Goal: Communication & Community: Answer question/provide support

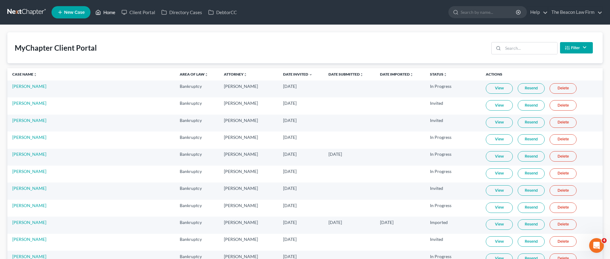
click at [106, 12] on link "Home" at bounding box center [105, 12] width 26 height 11
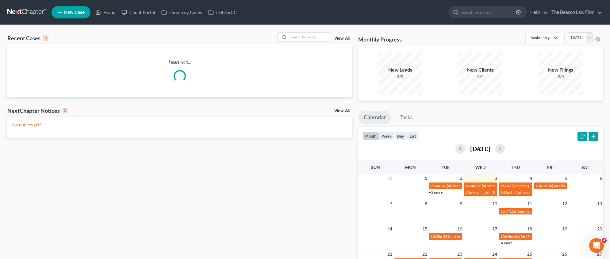
click at [294, 42] on div "Recent Cases 0 View All" at bounding box center [179, 38] width 345 height 12
click at [299, 40] on input "search" at bounding box center [310, 37] width 43 height 9
paste input "[PERSON_NAME]"
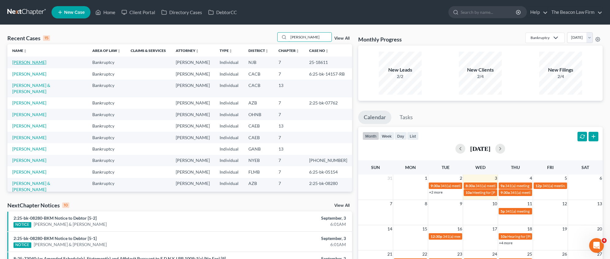
type input "[PERSON_NAME]"
click at [32, 63] on link "[PERSON_NAME]" at bounding box center [29, 62] width 34 height 5
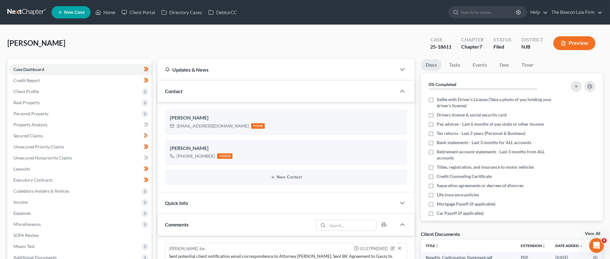
scroll to position [179, 0]
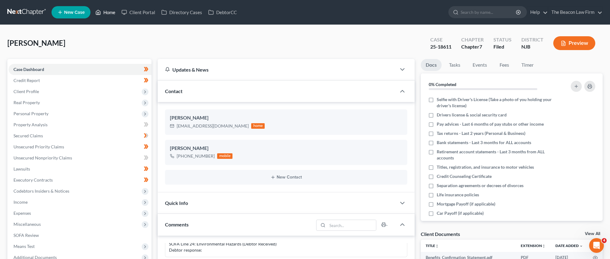
drag, startPoint x: 108, startPoint y: 12, endPoint x: 114, endPoint y: 15, distance: 6.6
click at [108, 12] on link "Home" at bounding box center [105, 12] width 26 height 11
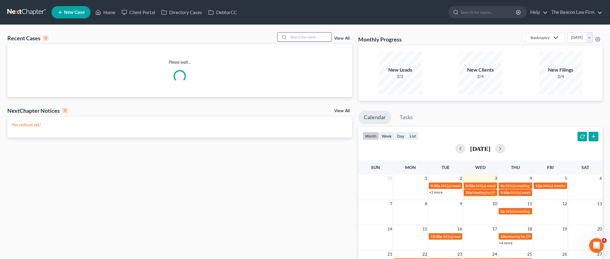
click at [310, 41] on input "search" at bounding box center [310, 37] width 43 height 9
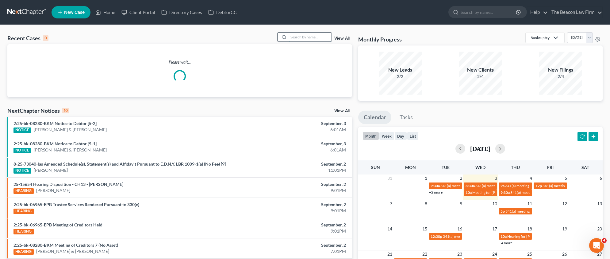
paste input "[PERSON_NAME]"
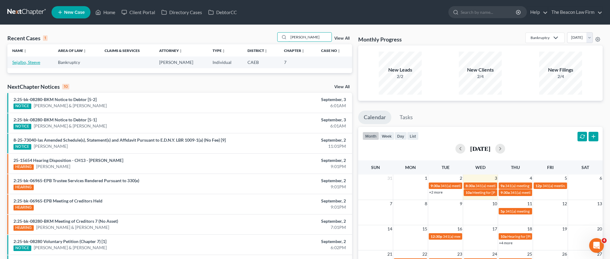
type input "[PERSON_NAME]"
click at [29, 63] on link "Sejalbo, Steeve" at bounding box center [26, 62] width 28 height 5
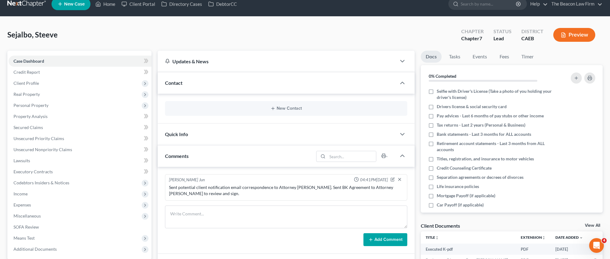
scroll to position [132, 0]
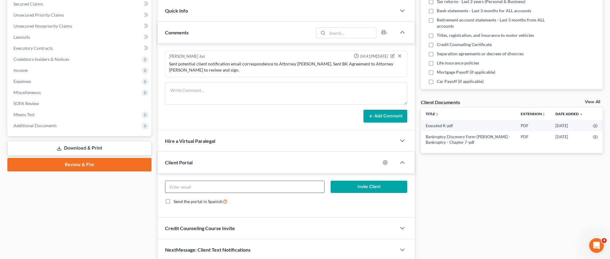
click at [228, 184] on input "email" at bounding box center [244, 187] width 159 height 12
paste input "[EMAIL_ADDRESS][DOMAIN_NAME]"
type input "[EMAIL_ADDRESS][DOMAIN_NAME]"
click at [384, 160] on icon "button" at bounding box center [385, 162] width 5 height 5
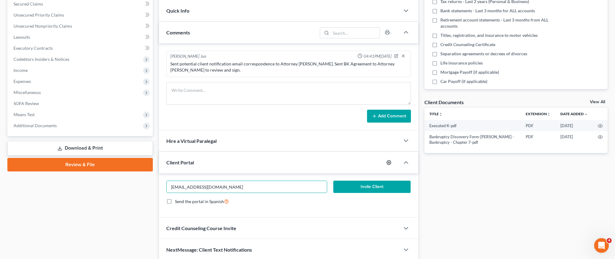
select select "7"
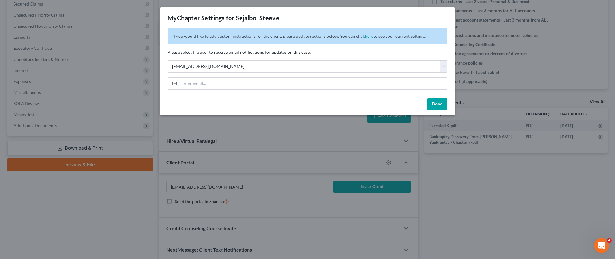
click at [435, 102] on button "Done" at bounding box center [437, 104] width 20 height 12
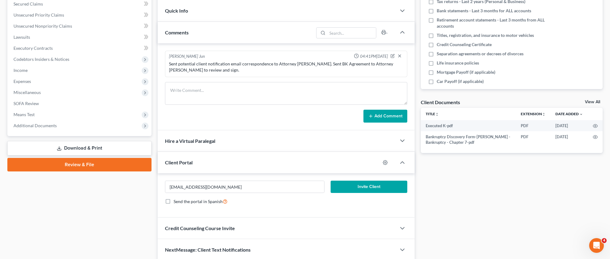
click at [385, 186] on button "Invite Client" at bounding box center [369, 186] width 77 height 12
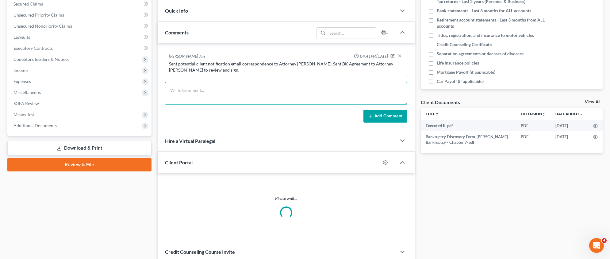
click at [209, 97] on textarea at bounding box center [286, 93] width 242 height 23
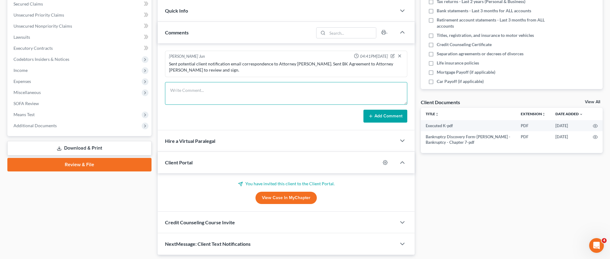
drag, startPoint x: 185, startPoint y: 96, endPoint x: 188, endPoint y: 93, distance: 3.9
click at [185, 95] on textarea at bounding box center [286, 93] width 242 height 23
paste textarea "Client is paid in full. Sent client and Attorney [PERSON_NAME] petition prepara…"
click at [279, 63] on div "Sent potential client notification email correspondence to Attorney [PERSON_NAM…" at bounding box center [286, 67] width 234 height 12
click at [295, 62] on div "Sent potential client notification email correspondence to Attorney [PERSON_NAM…" at bounding box center [286, 67] width 234 height 12
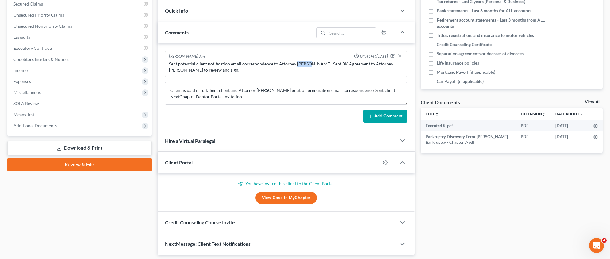
drag, startPoint x: 297, startPoint y: 62, endPoint x: 301, endPoint y: 63, distance: 4.3
click at [301, 63] on div "Sent potential client notification email correspondence to Attorney [PERSON_NAM…" at bounding box center [286, 67] width 234 height 12
copy div "[PERSON_NAME]"
click at [262, 88] on textarea "Client is paid in full. Sent client and Attorney [PERSON_NAME] petition prepara…" at bounding box center [286, 93] width 242 height 23
paste textarea "[PERSON_NAME]"
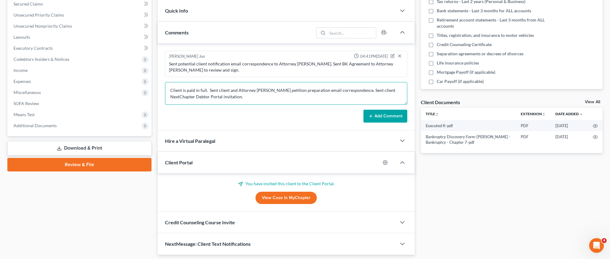
type textarea "Client is paid in full. Sent client and Attorney [PERSON_NAME] petition prepara…"
click at [381, 112] on button "Add Comment" at bounding box center [386, 116] width 44 height 13
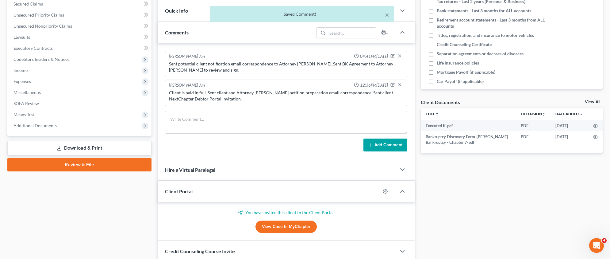
scroll to position [0, 0]
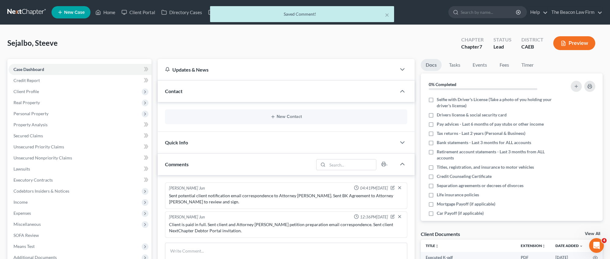
click at [139, 12] on div "× Saved Comment!" at bounding box center [302, 15] width 610 height 19
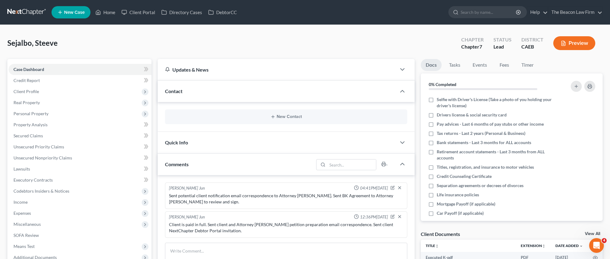
click at [141, 13] on link "Client Portal" at bounding box center [138, 12] width 40 height 11
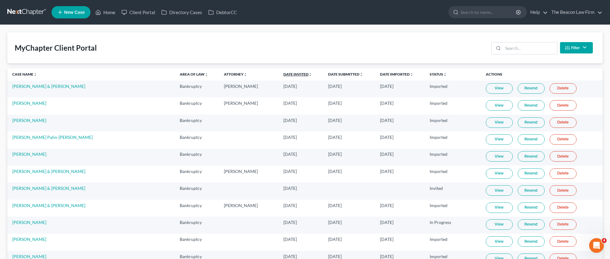
click at [284, 75] on link "Date Invited unfold_more expand_more expand_less" at bounding box center [298, 74] width 29 height 5
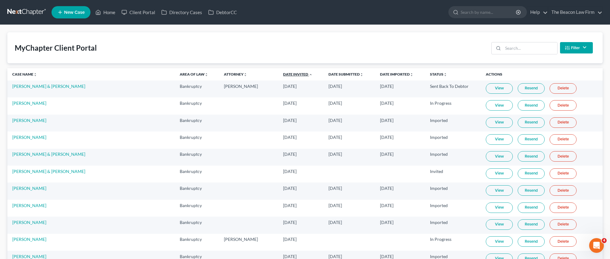
click at [283, 75] on link "Date Invited unfold_more expand_more expand_less" at bounding box center [297, 74] width 29 height 5
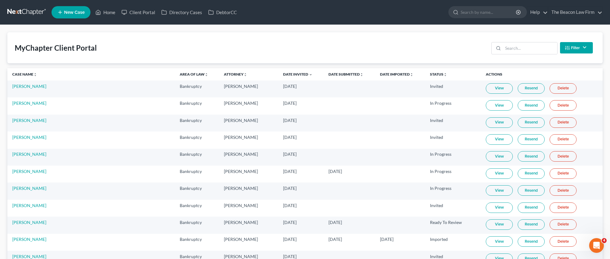
click at [525, 90] on link "Resend" at bounding box center [531, 88] width 27 height 10
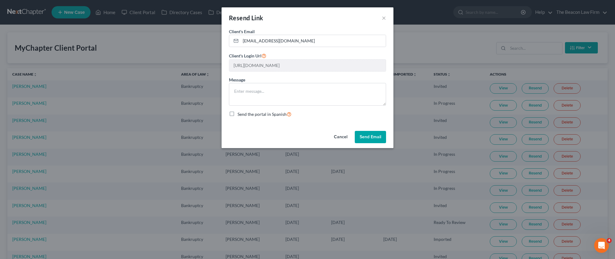
click at [362, 129] on div "Cancel Send Email" at bounding box center [308, 138] width 172 height 20
click at [361, 133] on button "Send Email" at bounding box center [370, 137] width 31 height 12
